Goal: Information Seeking & Learning: Find specific fact

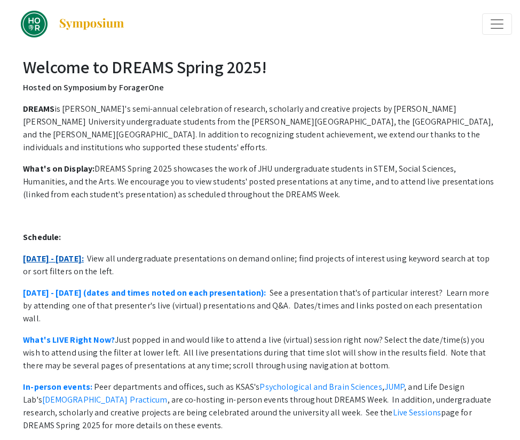
click at [68, 253] on link "[DATE] - [DATE]:" at bounding box center [53, 258] width 61 height 11
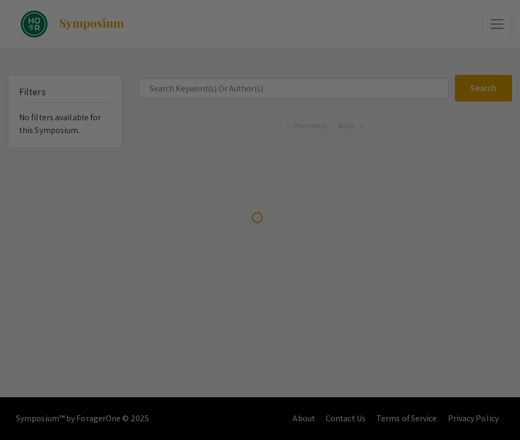
click at [326, 116] on div at bounding box center [260, 220] width 520 height 440
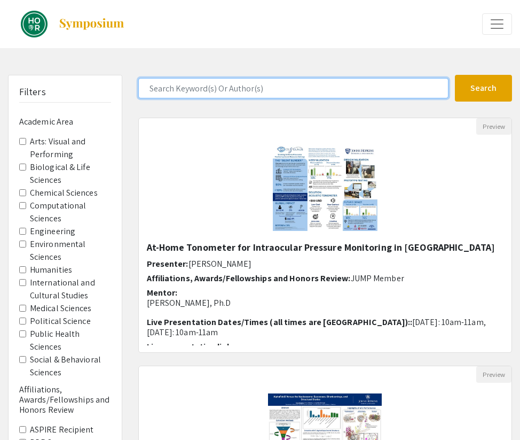
click at [345, 96] on input "Search Keyword(s) Or Author(s)" at bounding box center [293, 88] width 311 height 20
type input "tvisha"
click at [455, 75] on button "Search" at bounding box center [483, 88] width 57 height 27
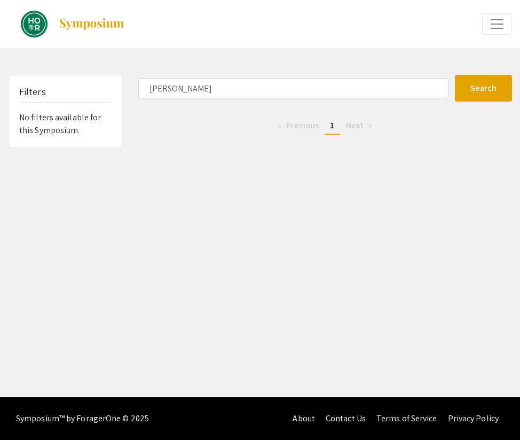
click at [330, 127] on span "1" at bounding box center [332, 125] width 4 height 11
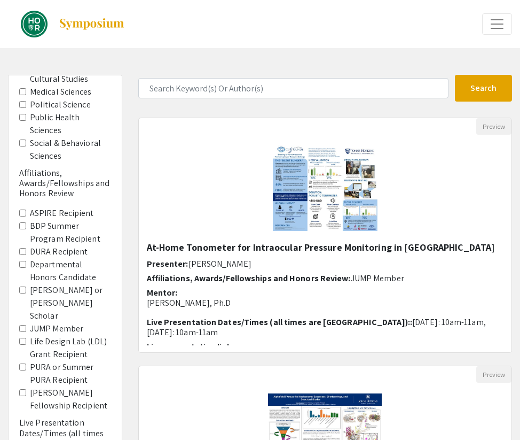
scroll to position [217, 0]
click at [82, 230] on label "BDP Summer Program Recipient" at bounding box center [70, 232] width 81 height 26
click at [26, 229] on Recipient "BDP Summer Program Recipient" at bounding box center [22, 225] width 7 height 7
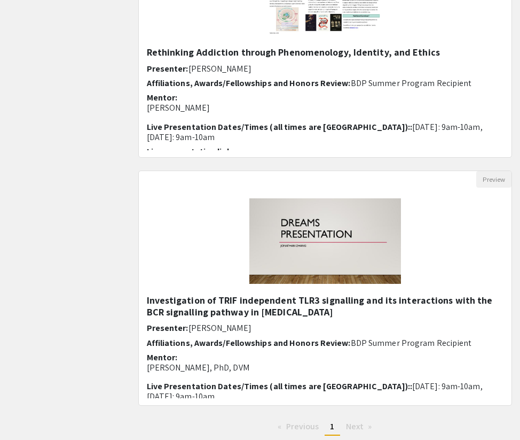
scroll to position [1012, 0]
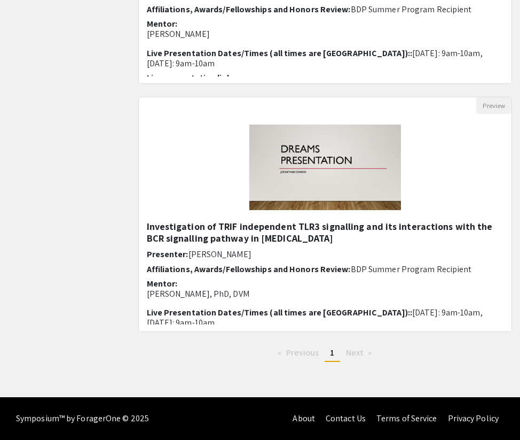
click at [349, 353] on span "Next page" at bounding box center [355, 352] width 18 height 11
click at [318, 356] on span "Previous page" at bounding box center [302, 352] width 33 height 11
click at [332, 353] on span "1" at bounding box center [332, 352] width 4 height 11
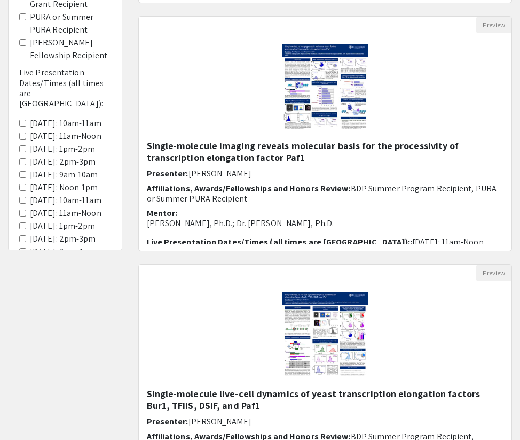
scroll to position [0, 0]
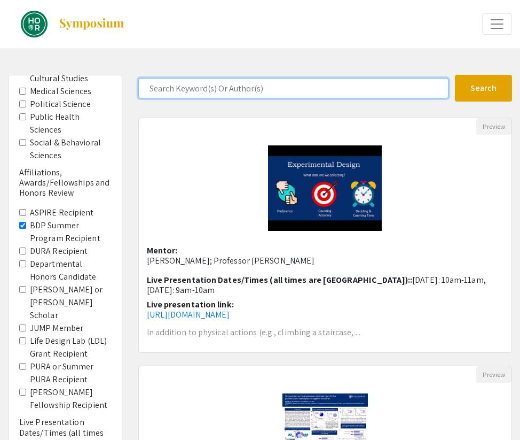
click at [311, 95] on input "Search Keyword(s) Or Author(s)" at bounding box center [293, 88] width 311 height 20
click at [455, 75] on button "Search" at bounding box center [483, 88] width 57 height 27
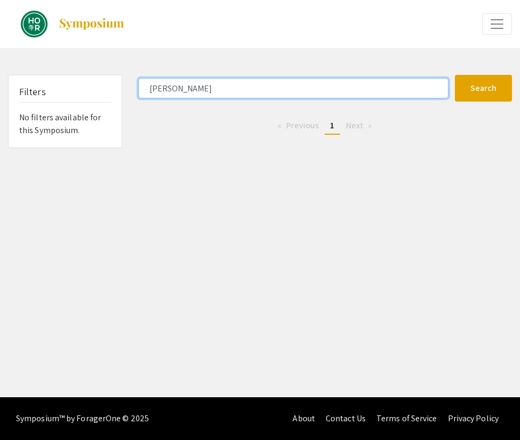
click at [313, 92] on input "[PERSON_NAME]" at bounding box center [293, 88] width 311 height 20
click at [455, 75] on button "Search" at bounding box center [483, 88] width 57 height 27
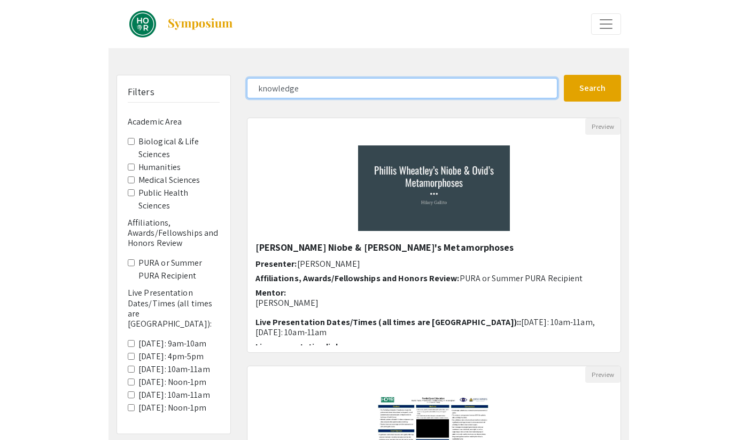
scroll to position [39, 0]
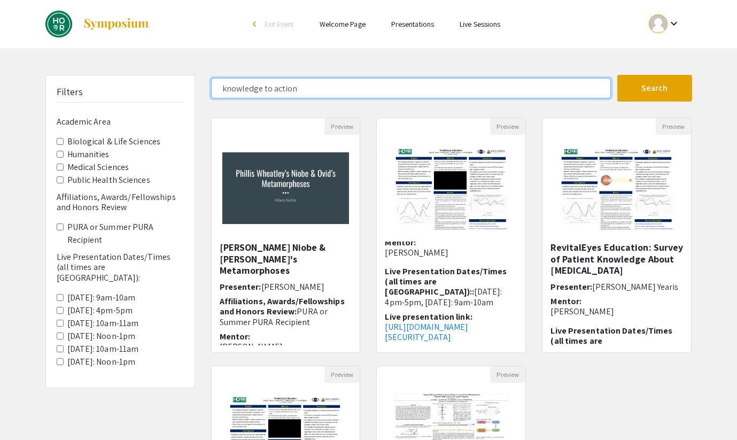
click at [520, 75] on button "Search" at bounding box center [654, 88] width 75 height 27
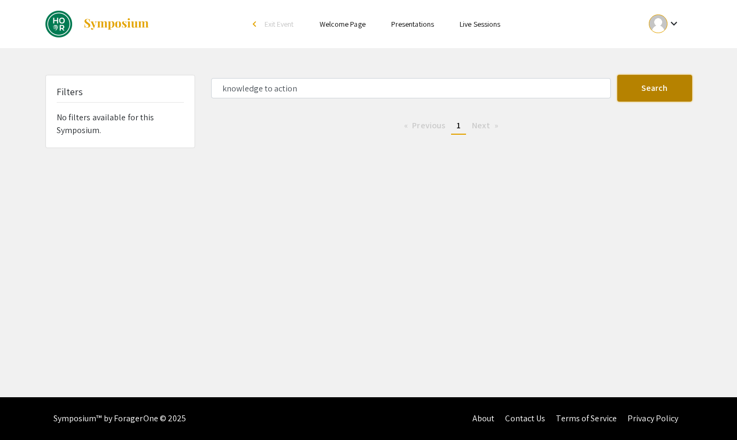
click at [520, 99] on button "Search" at bounding box center [654, 88] width 75 height 27
type input "knowledge"
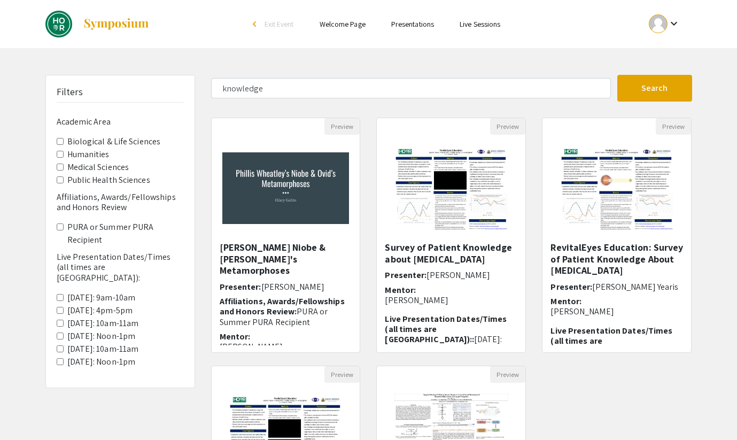
click at [88, 317] on label "Tues 4/29: 10am-11am" at bounding box center [103, 323] width 72 height 13
click at [64, 319] on 10am-11am "Tues 4/29: 10am-11am" at bounding box center [60, 322] width 7 height 7
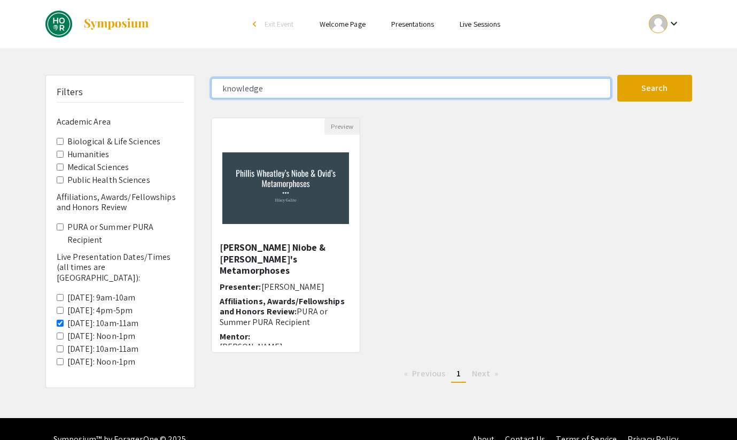
click at [268, 87] on input "knowledge" at bounding box center [411, 88] width 400 height 20
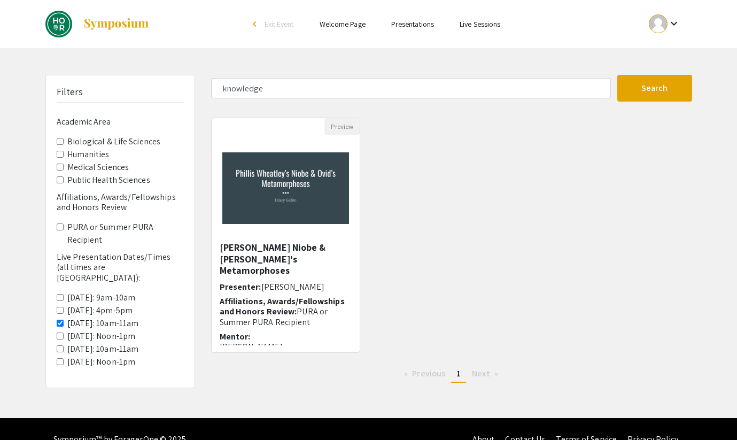
click at [57, 319] on 10am-11am "Tues 4/29: 10am-11am" at bounding box center [60, 322] width 7 height 7
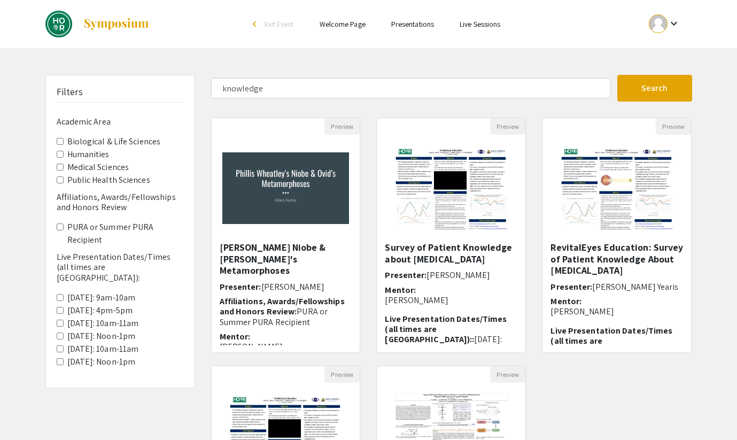
click at [67, 119] on h6 "Academic Area" at bounding box center [120, 121] width 127 height 10
click at [349, 27] on link "Welcome Page" at bounding box center [342, 24] width 46 height 10
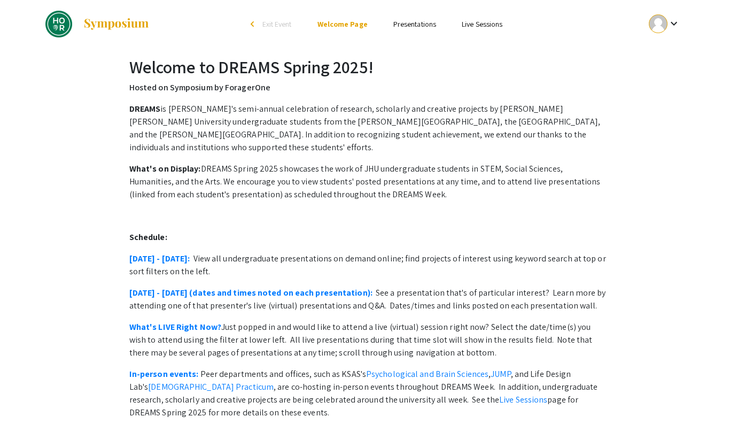
click at [385, 30] on li "Presentations" at bounding box center [414, 24] width 68 height 13
click at [395, 26] on link "Presentations" at bounding box center [414, 24] width 43 height 10
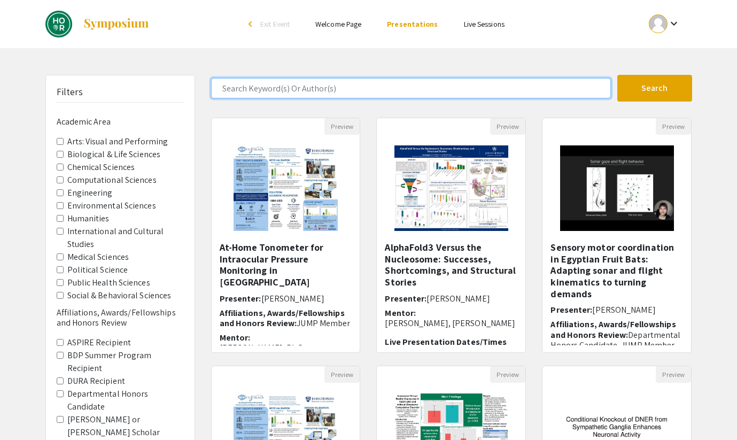
click at [294, 85] on input "Search Keyword(s) Or Author(s)" at bounding box center [411, 88] width 400 height 20
click at [520, 75] on button "Search" at bounding box center [654, 88] width 75 height 27
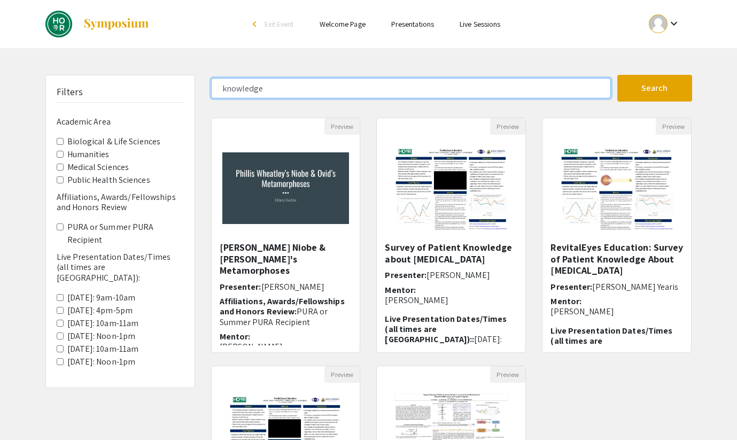
click at [246, 89] on input "knowledge" at bounding box center [411, 88] width 400 height 20
type input "p"
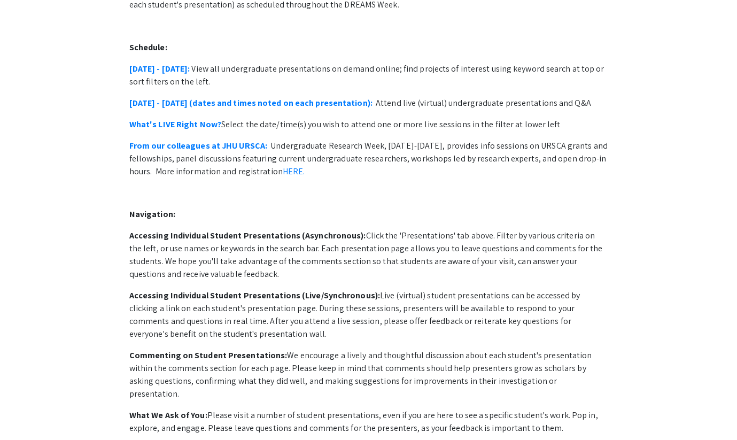
scroll to position [193, 0]
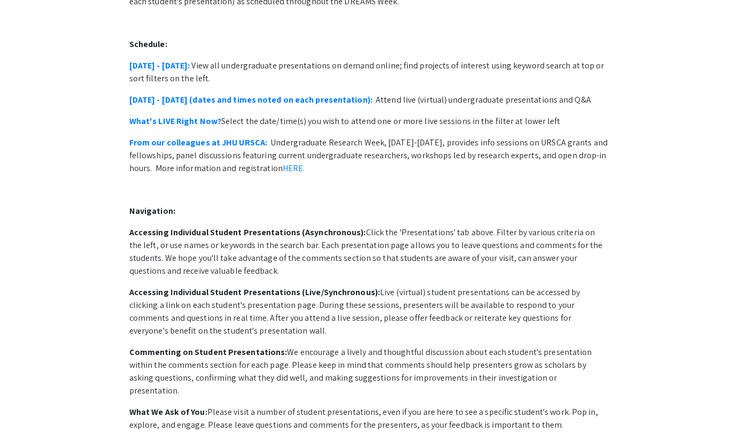
click at [173, 59] on p "October 21 - 25: View all undergraduate presentations on demand online; find pr…" at bounding box center [368, 72] width 479 height 26
click at [173, 60] on link "October 21 - 25:" at bounding box center [159, 65] width 61 height 11
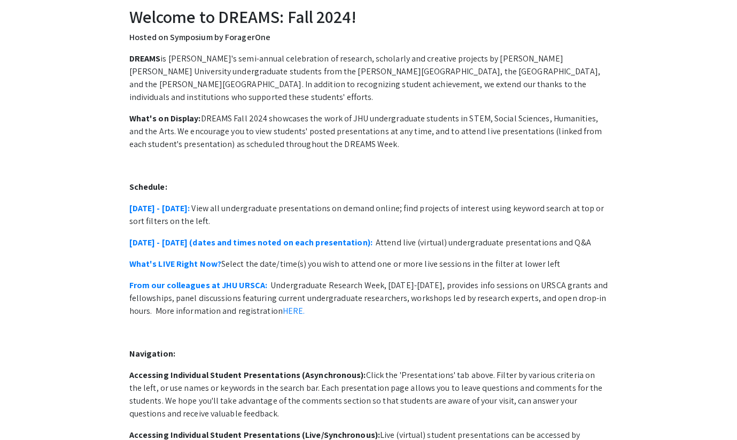
scroll to position [0, 0]
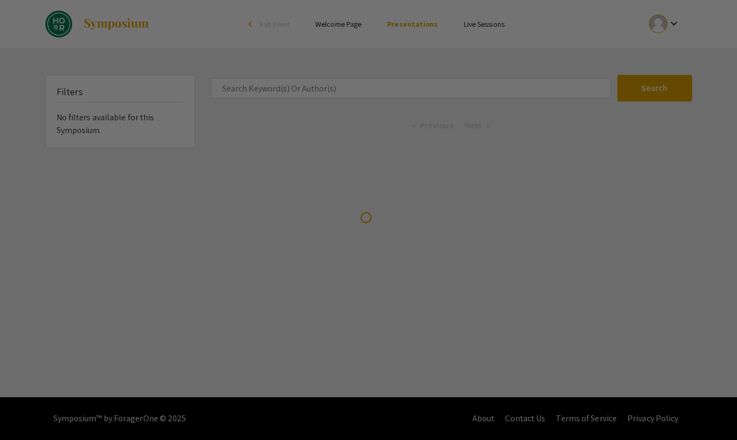
click at [279, 86] on div at bounding box center [368, 220] width 737 height 440
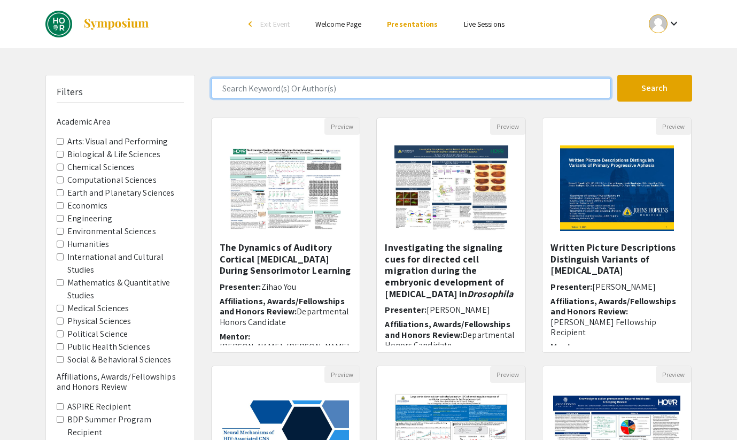
click at [287, 90] on input "Search Keyword(s) Or Author(s)" at bounding box center [411, 88] width 400 height 20
type input "[PERSON_NAME]"
click at [617, 75] on button "Search" at bounding box center [654, 88] width 75 height 27
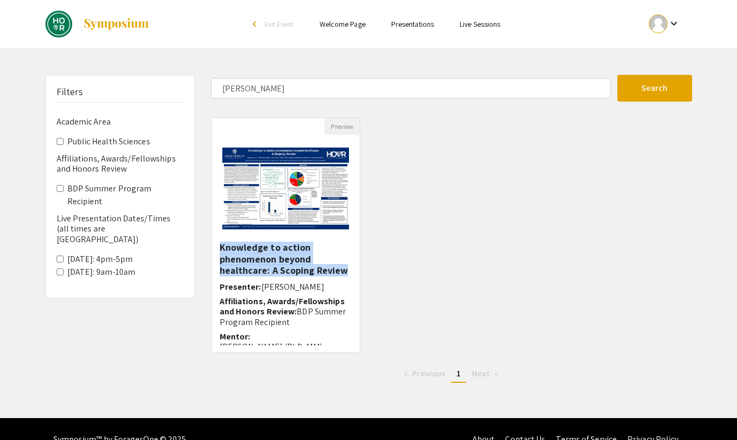
drag, startPoint x: 219, startPoint y: 247, endPoint x: 344, endPoint y: 273, distance: 127.6
click at [344, 273] on h5 "Knowledge to action phenomenon beyond healthcare: A Scoping Review" at bounding box center [286, 258] width 132 height 35
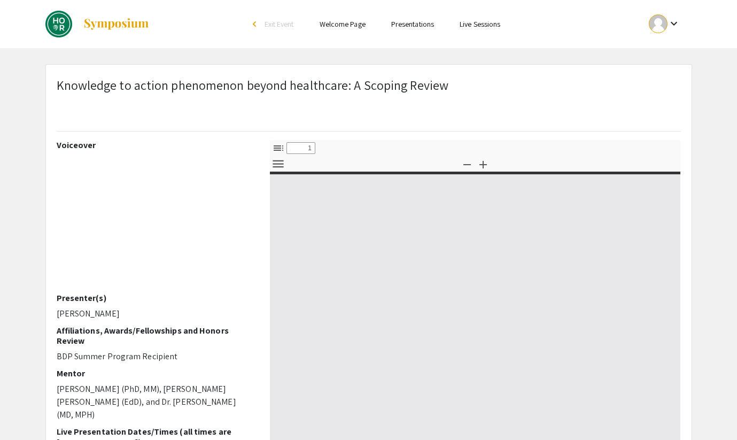
select select "custom"
type input "0"
select select "custom"
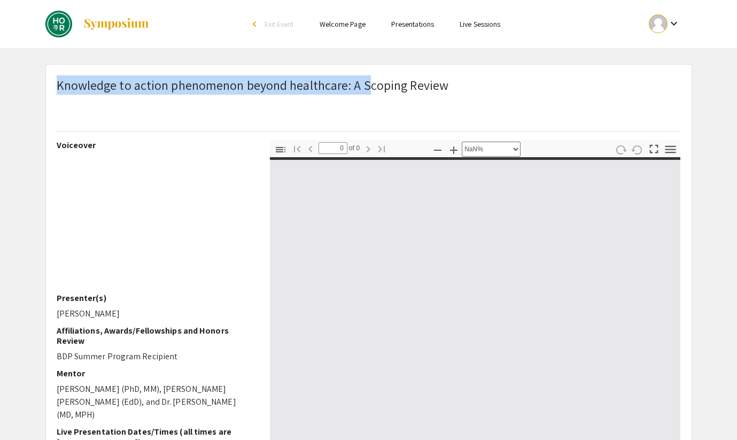
type input "1"
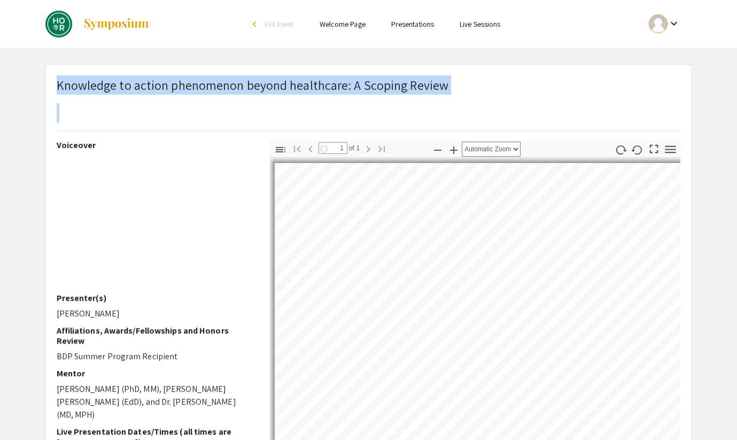
drag, startPoint x: 57, startPoint y: 81, endPoint x: 447, endPoint y: 87, distance: 390.0
click at [447, 87] on div "Knowledge to action phenomenon beyond healthcare: A Scoping Review" at bounding box center [369, 107] width 640 height 65
select select "auto"
copy h1 "Knowledge to action phenomenon beyond healthcare: A Scoping Review"
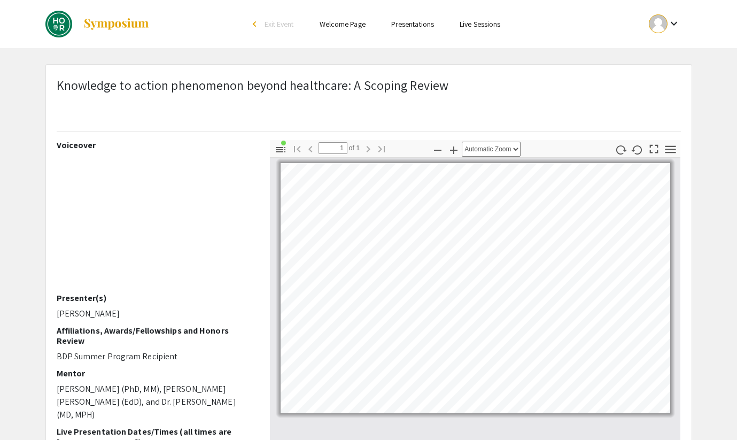
click at [447, 81] on div "Knowledge to action phenomenon beyond healthcare: A Scoping Review" at bounding box center [369, 107] width 640 height 65
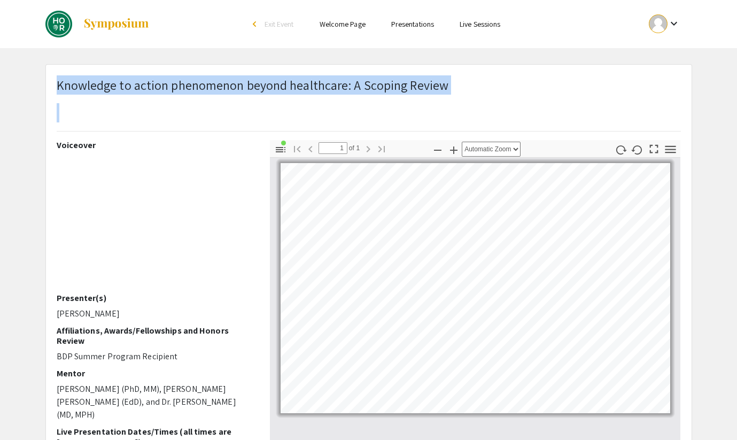
drag, startPoint x: 447, startPoint y: 81, endPoint x: 56, endPoint y: 81, distance: 391.0
click at [56, 81] on div "Knowledge to action phenomenon beyond healthcare: A Scoping Review" at bounding box center [369, 107] width 640 height 65
copy h1 "Knowledge to action phenomenon beyond healthcare: A Scoping Review"
